Goal: Transaction & Acquisition: Purchase product/service

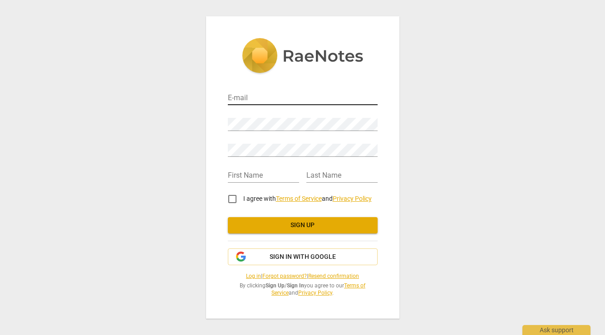
click at [288, 99] on input "email" at bounding box center [303, 98] width 150 height 13
type input "[PERSON_NAME][EMAIL_ADDRESS][DOMAIN_NAME]"
type input "Mona"
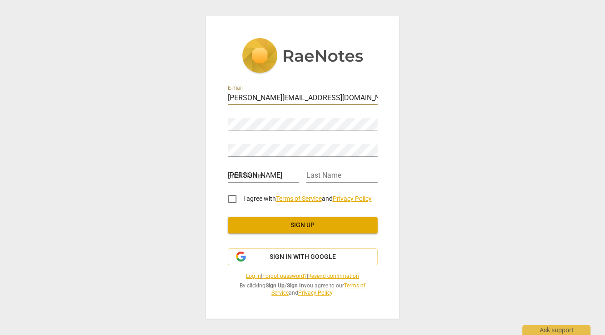
type input "Tavassoli"
click at [236, 117] on div "Password" at bounding box center [303, 121] width 150 height 20
click at [231, 196] on input "I agree with Terms of Service and Privacy Policy" at bounding box center [233, 199] width 22 height 22
checkbox input "true"
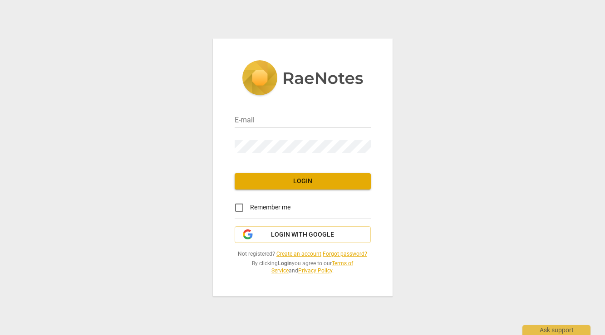
type input "mona@polarbearcreative.com"
click at [238, 207] on input "Remember me" at bounding box center [239, 208] width 22 height 22
checkbox input "true"
click at [276, 183] on span "Login" at bounding box center [303, 181] width 122 height 9
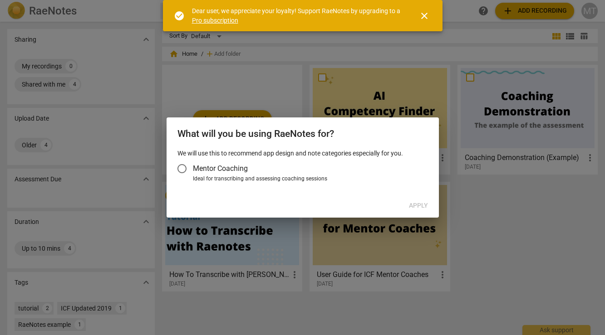
click at [191, 168] on input "Mentor Coaching" at bounding box center [182, 169] width 22 height 22
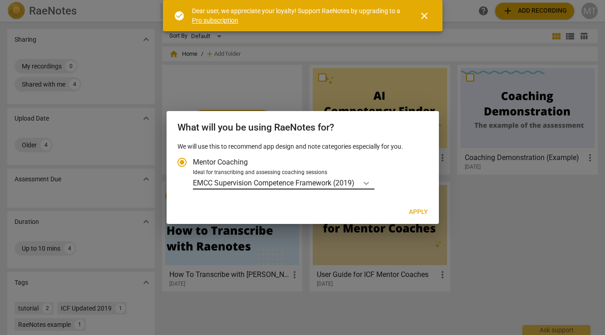
click at [366, 185] on icon "Account type" at bounding box center [366, 183] width 9 height 9
click at [0, 0] on input "Ideal for transcribing and assessing coaching sessions EMCC Supervision Compete…" at bounding box center [0, 0] width 0 height 0
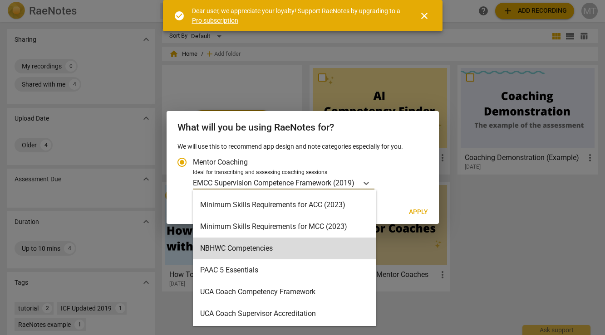
scroll to position [194, 0]
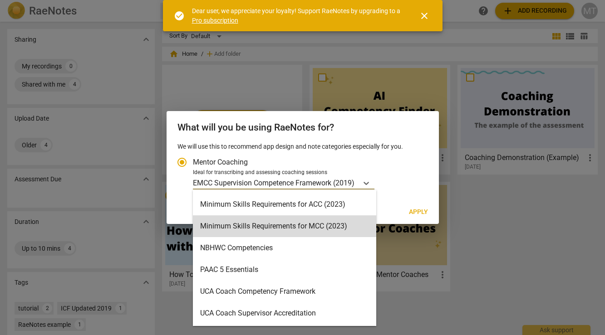
click at [414, 185] on div "Minimum Skills Requirements for MCC (2023), 11 of 15. 15 results available. Use…" at bounding box center [309, 183] width 232 height 13
click at [0, 0] on input "Ideal for transcribing and assessing coaching sessions Minimum Skills Requireme…" at bounding box center [0, 0] width 0 height 0
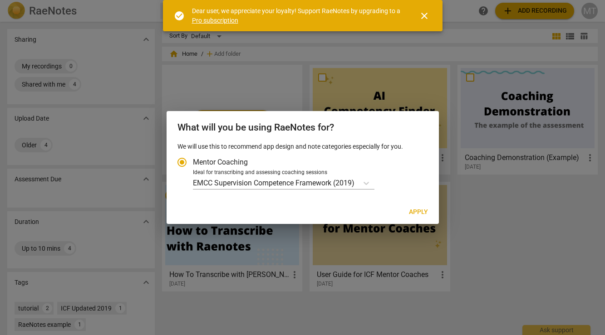
click at [508, 214] on div at bounding box center [302, 167] width 605 height 335
click at [368, 182] on icon "Account type" at bounding box center [366, 183] width 9 height 9
click at [0, 0] on input "Ideal for transcribing and assessing coaching sessions EMCC Supervision Compete…" at bounding box center [0, 0] width 0 height 0
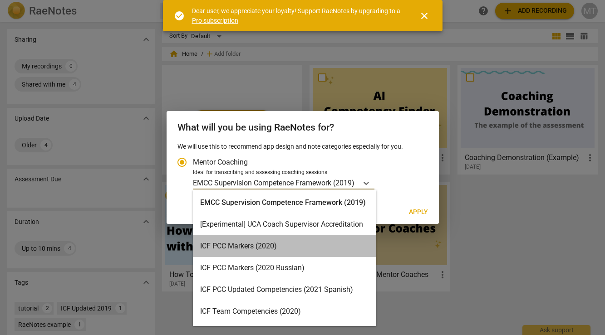
click at [312, 251] on div "ICF PCC Markers (2020)" at bounding box center [284, 247] width 183 height 22
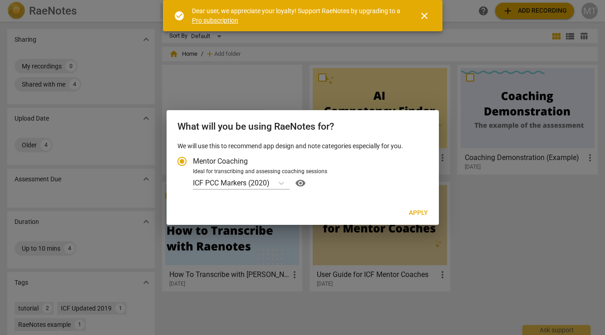
click at [420, 17] on span "close" at bounding box center [424, 15] width 11 height 11
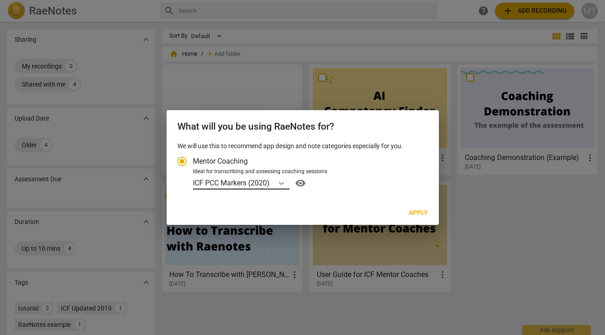
click at [285, 184] on icon "Account type" at bounding box center [281, 183] width 9 height 9
click at [0, 0] on input "Ideal for transcribing and assessing coaching sessions ICF PCC Markers (2020) v…" at bounding box center [0, 0] width 0 height 0
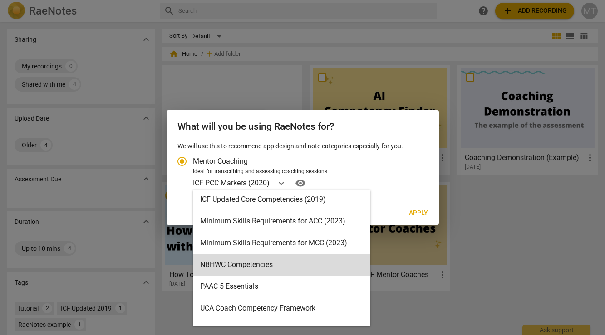
scroll to position [177, 0]
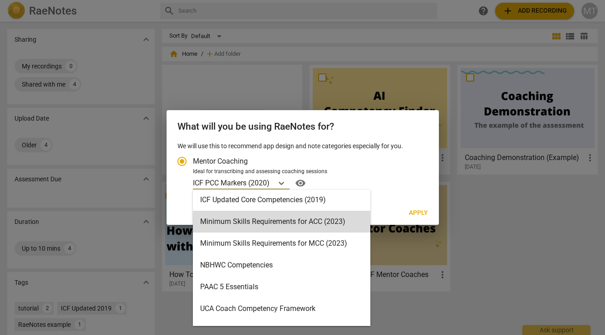
click at [423, 210] on span "Apply" at bounding box center [418, 213] width 19 height 9
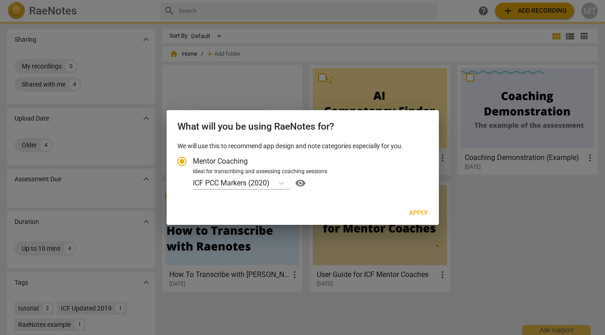
radio input "false"
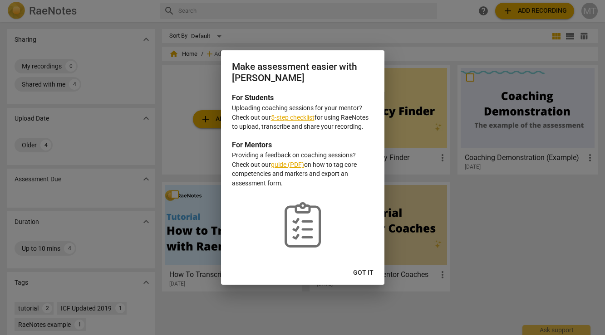
click at [301, 119] on link "5-step checklist" at bounding box center [293, 117] width 44 height 7
click at [366, 271] on span "Got it" at bounding box center [363, 273] width 20 height 9
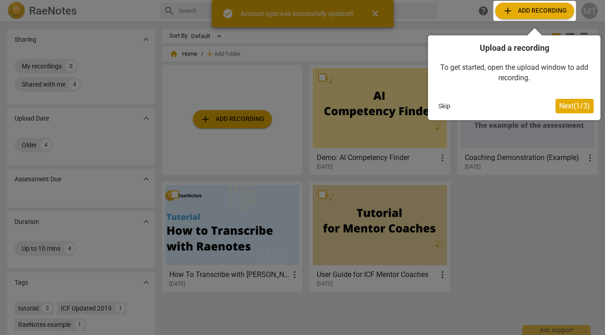
click at [547, 15] on div at bounding box center [534, 11] width 83 height 20
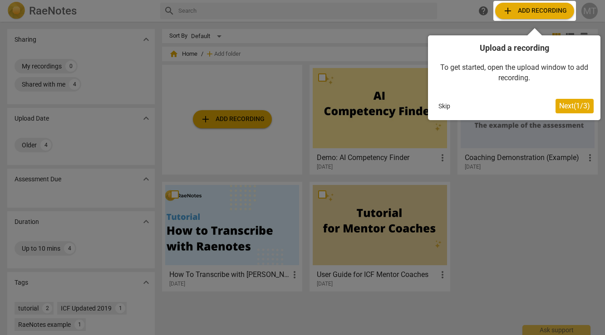
click at [538, 12] on div at bounding box center [534, 11] width 83 height 20
click at [571, 107] on span "Next ( 1 / 3 )" at bounding box center [574, 106] width 31 height 9
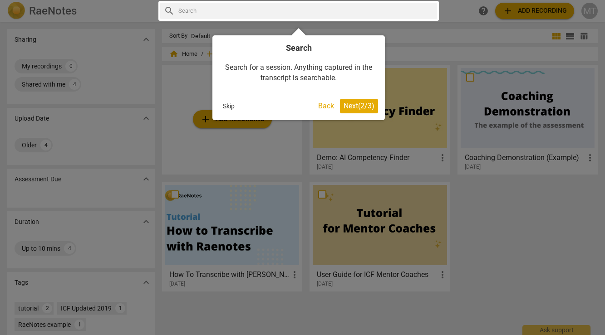
click at [355, 107] on span "Next ( 2 / 3 )" at bounding box center [359, 106] width 31 height 9
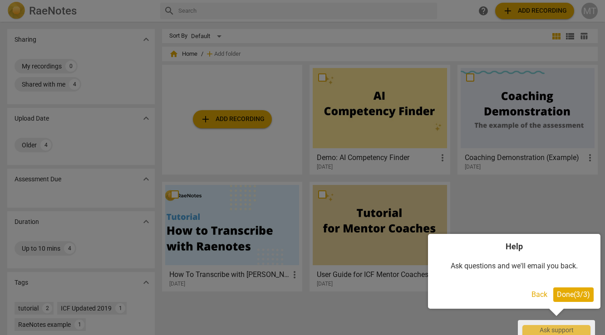
click at [578, 292] on span "Done ( 3 / 3 )" at bounding box center [573, 295] width 33 height 9
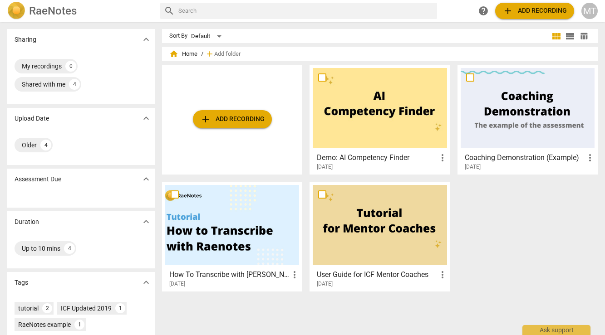
click at [523, 17] on button "add Add recording" at bounding box center [534, 11] width 79 height 16
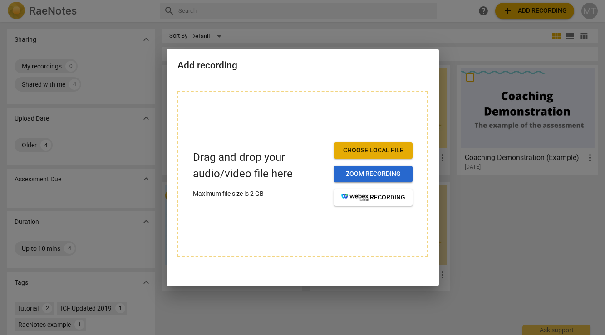
click at [384, 171] on span "Zoom recording" at bounding box center [373, 174] width 64 height 9
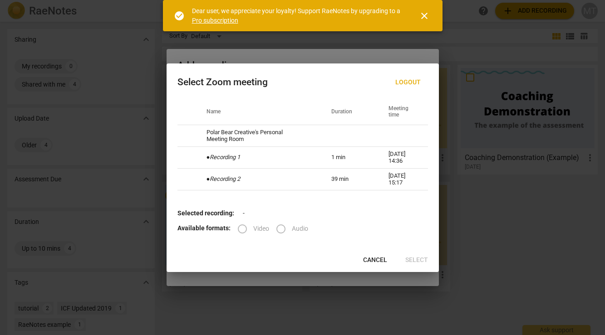
click at [380, 261] on span "Cancel" at bounding box center [375, 260] width 24 height 9
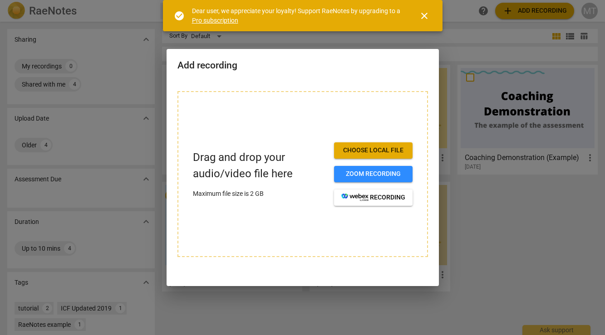
click at [353, 153] on span "Choose local file" at bounding box center [373, 150] width 64 height 9
click at [374, 148] on span "Choose local file" at bounding box center [373, 150] width 64 height 9
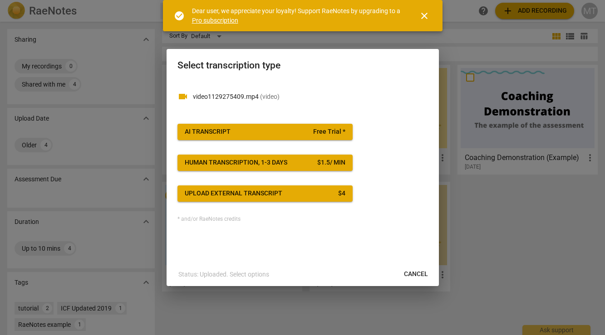
click at [246, 133] on span "AI Transcript Free Trial *" at bounding box center [265, 132] width 161 height 9
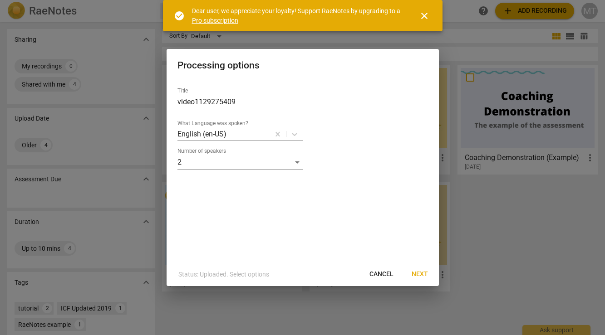
click at [424, 276] on span "Next" at bounding box center [420, 274] width 16 height 9
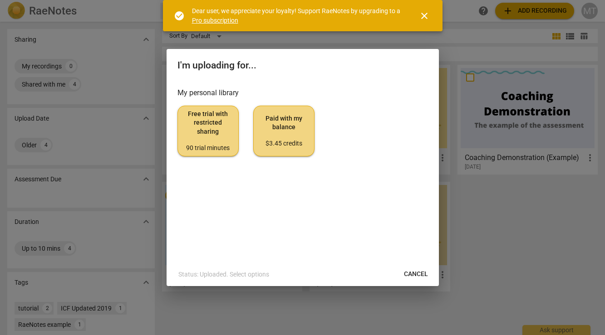
click at [299, 136] on span "Paid with my balance $3.45 credits" at bounding box center [284, 131] width 46 height 34
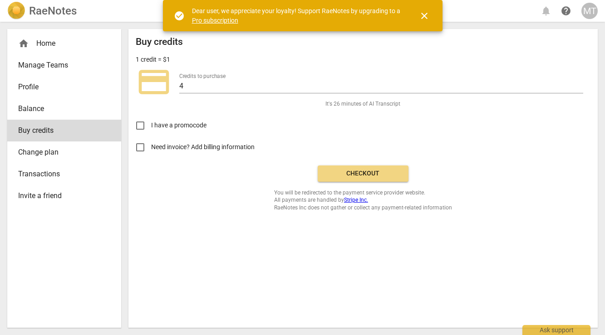
click at [352, 172] on span "Checkout" at bounding box center [363, 173] width 76 height 9
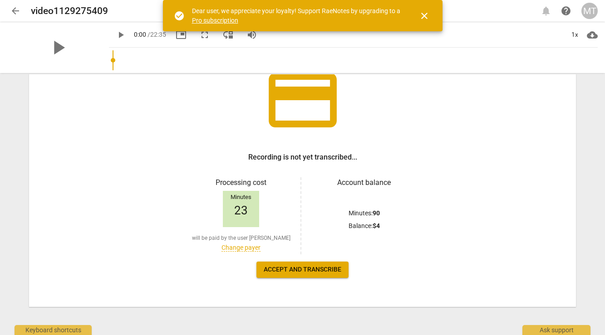
scroll to position [74, 0]
